Goal: Task Accomplishment & Management: Use online tool/utility

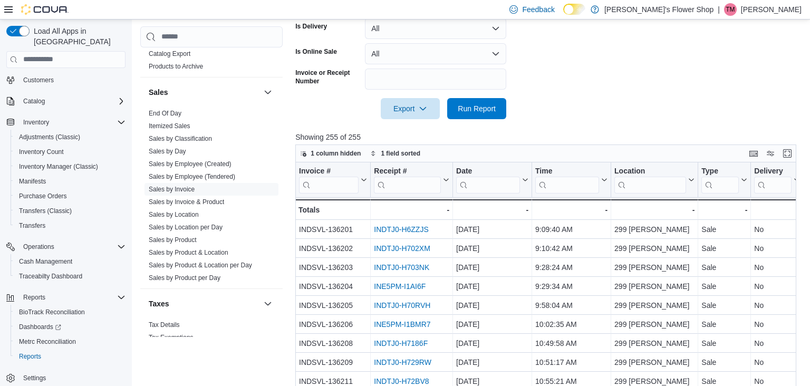
scroll to position [277, 0]
click at [562, 188] on input "search" at bounding box center [567, 184] width 64 height 17
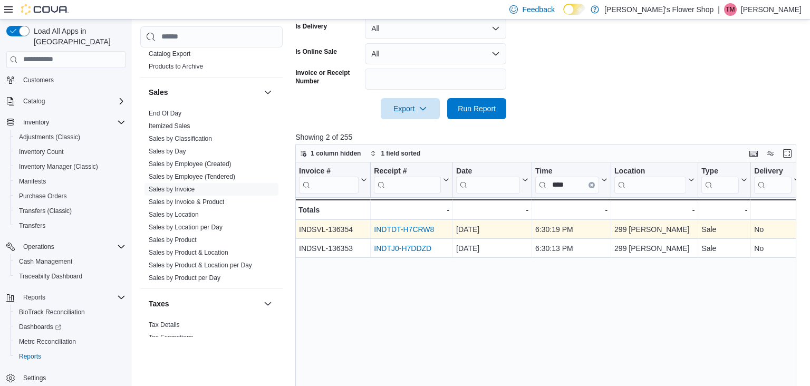
click at [414, 230] on link "INDTDT-H7CRW8" at bounding box center [404, 229] width 60 height 8
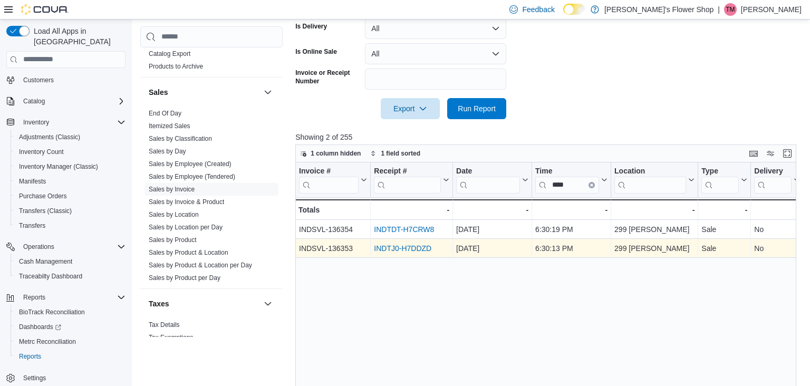
click at [414, 248] on link "INDTJ0-H7DDZD" at bounding box center [403, 248] width 58 height 8
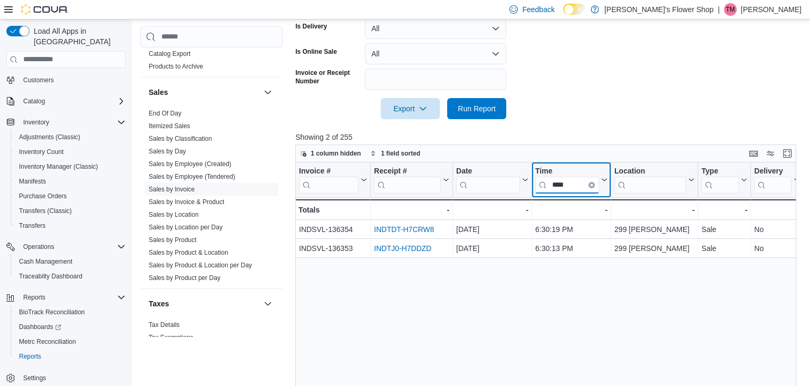
click at [572, 186] on input "****" at bounding box center [567, 184] width 64 height 17
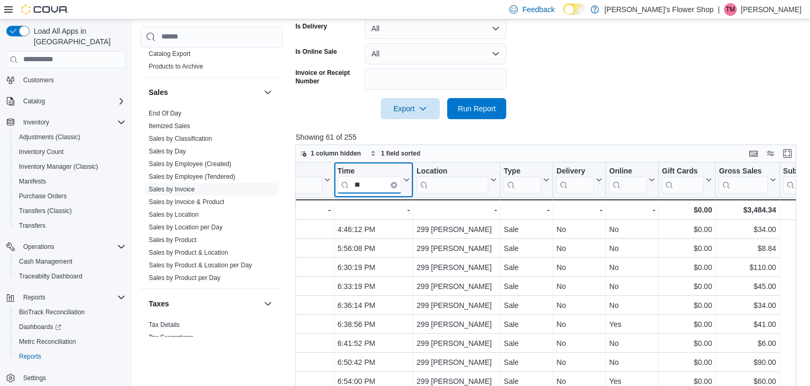
scroll to position [76, 73]
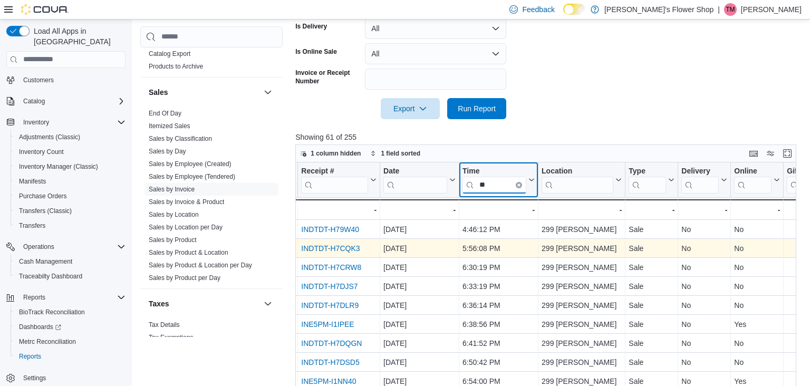
type input "**"
click at [332, 249] on link "INDTDT-H7CQK3" at bounding box center [330, 248] width 59 height 8
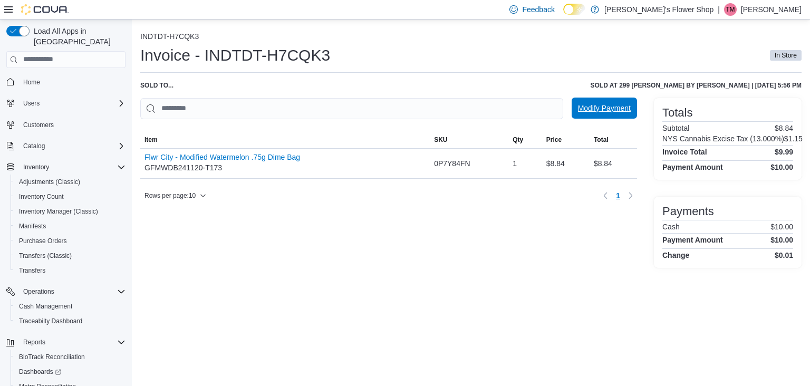
click at [593, 117] on span "Modify Payment" at bounding box center [604, 108] width 53 height 21
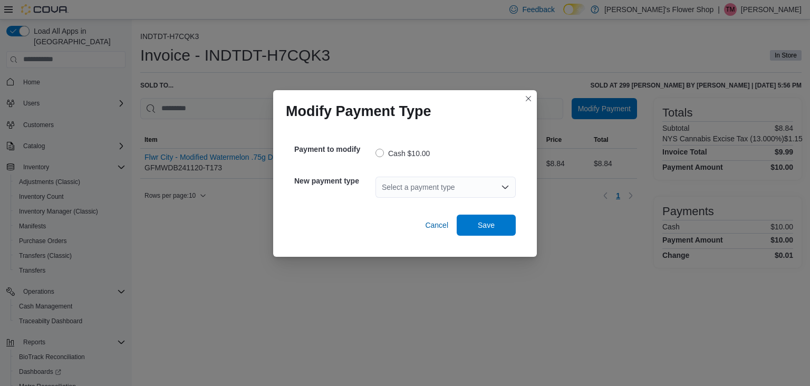
click at [447, 186] on div "Select a payment type" at bounding box center [446, 187] width 140 height 21
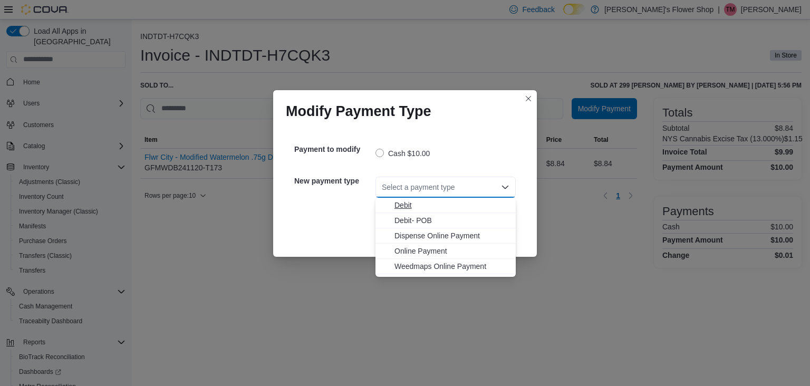
click at [438, 205] on span "Debit" at bounding box center [452, 205] width 115 height 11
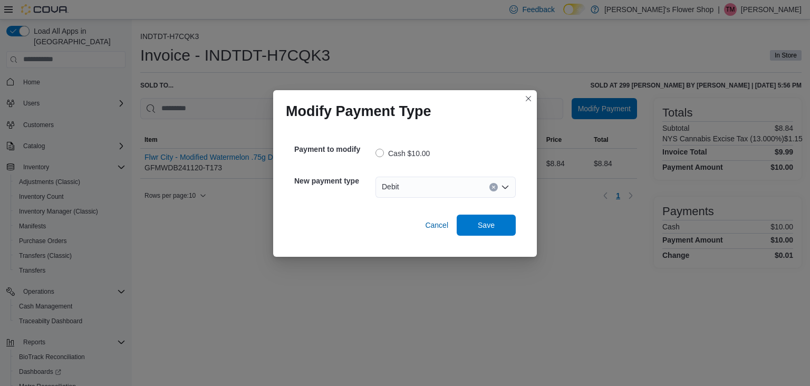
click at [442, 197] on div "Debit" at bounding box center [446, 187] width 140 height 21
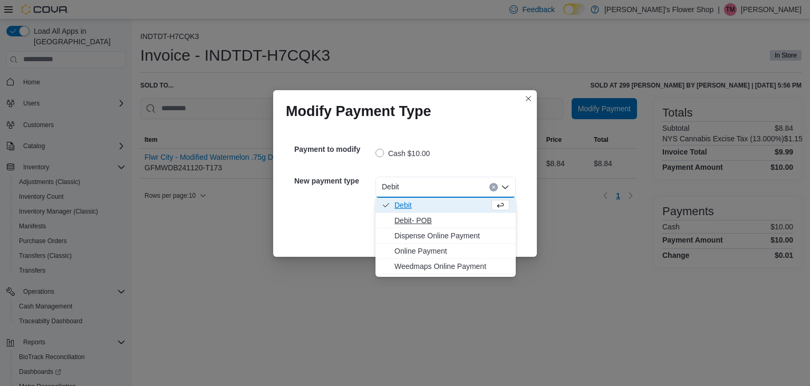
click at [427, 216] on span "Debit- POB" at bounding box center [452, 220] width 115 height 11
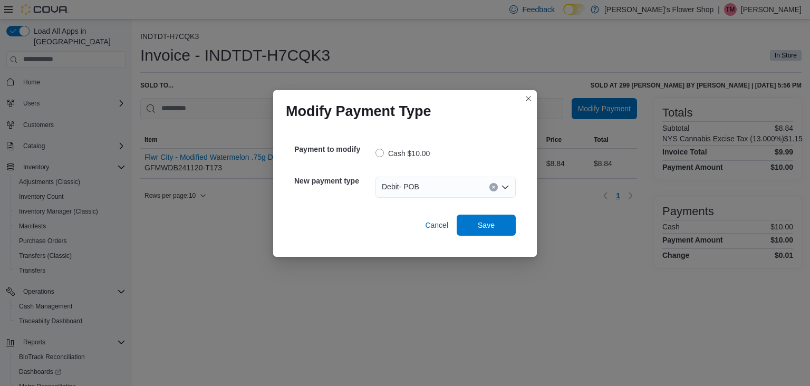
click at [425, 187] on div "Debit- POB" at bounding box center [446, 187] width 140 height 21
click at [523, 207] on div "Payment to modify Cash $10.00 New payment type Debit- POB Cancel Save" at bounding box center [405, 186] width 238 height 116
click at [497, 223] on span "Save" at bounding box center [486, 224] width 46 height 21
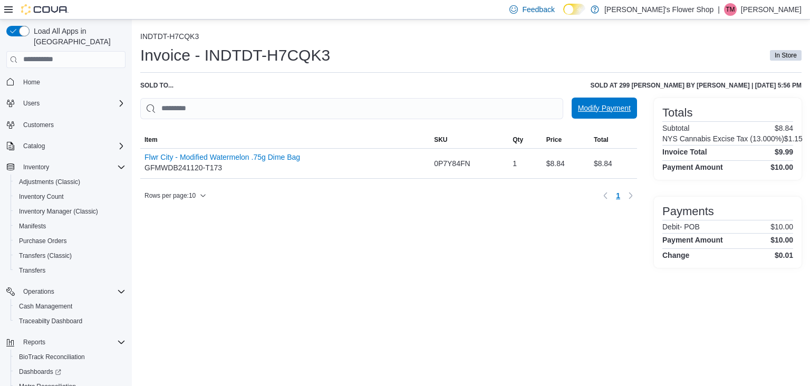
click at [597, 117] on span "Modify Payment" at bounding box center [604, 108] width 53 height 21
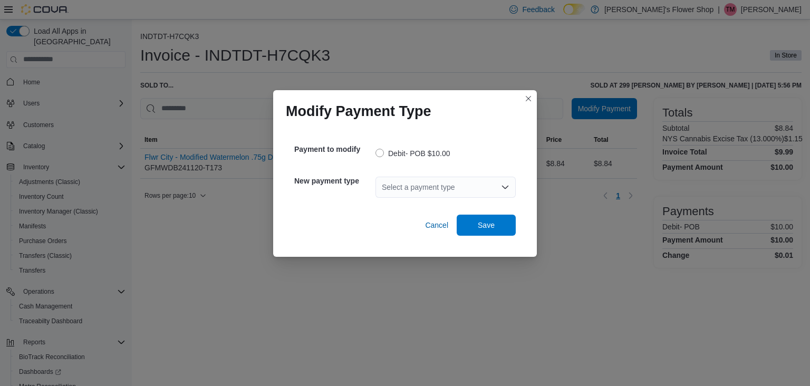
click at [424, 156] on label "Debit- POB $10.00" at bounding box center [413, 153] width 75 height 13
click at [445, 194] on div "Select a payment type" at bounding box center [446, 187] width 140 height 21
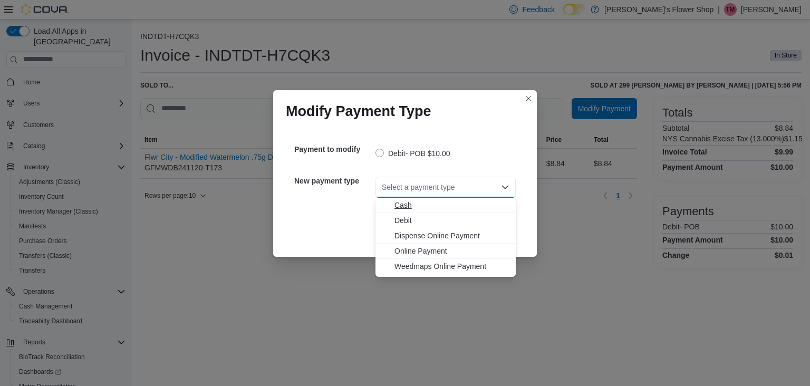
click at [424, 211] on button "Cash" at bounding box center [446, 205] width 140 height 15
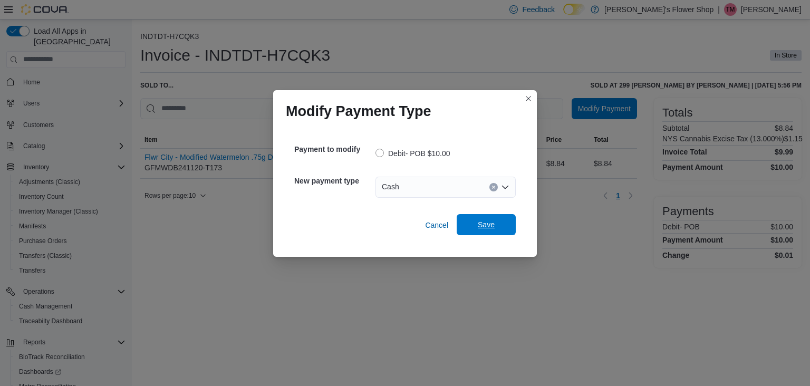
click at [485, 228] on span "Save" at bounding box center [486, 224] width 17 height 11
